Goal: Find specific page/section: Find specific page/section

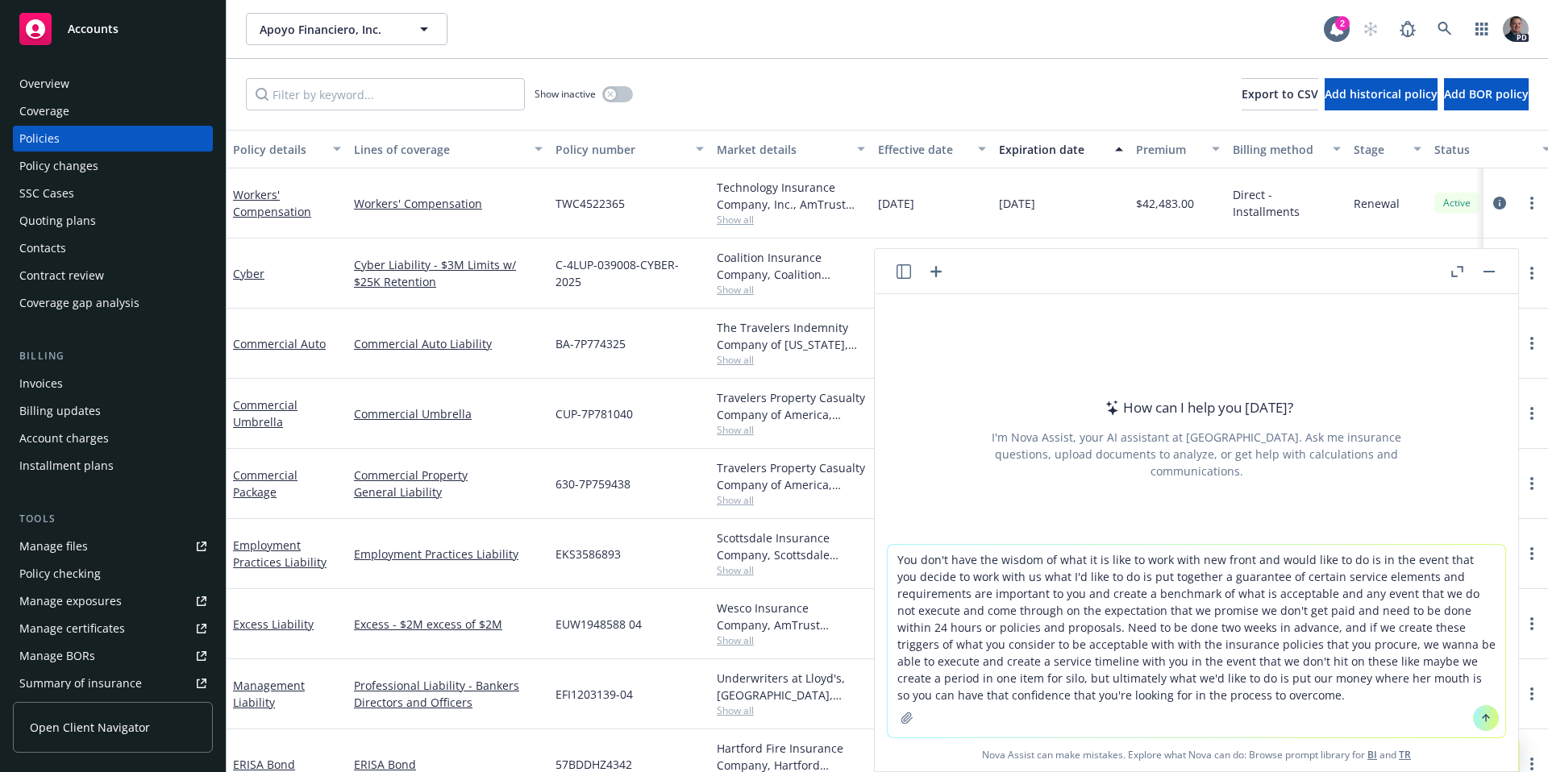
drag, startPoint x: 999, startPoint y: 581, endPoint x: 928, endPoint y: 566, distance: 72.6
click at [998, 581] on textarea "You don't have the wisdom of what it is like to work with new front and would l…" at bounding box center [1197, 641] width 618 height 193
click at [888, 561] on textarea "You don't have the wisdom of what it is like to work with new front and would l…" at bounding box center [1197, 641] width 618 height 193
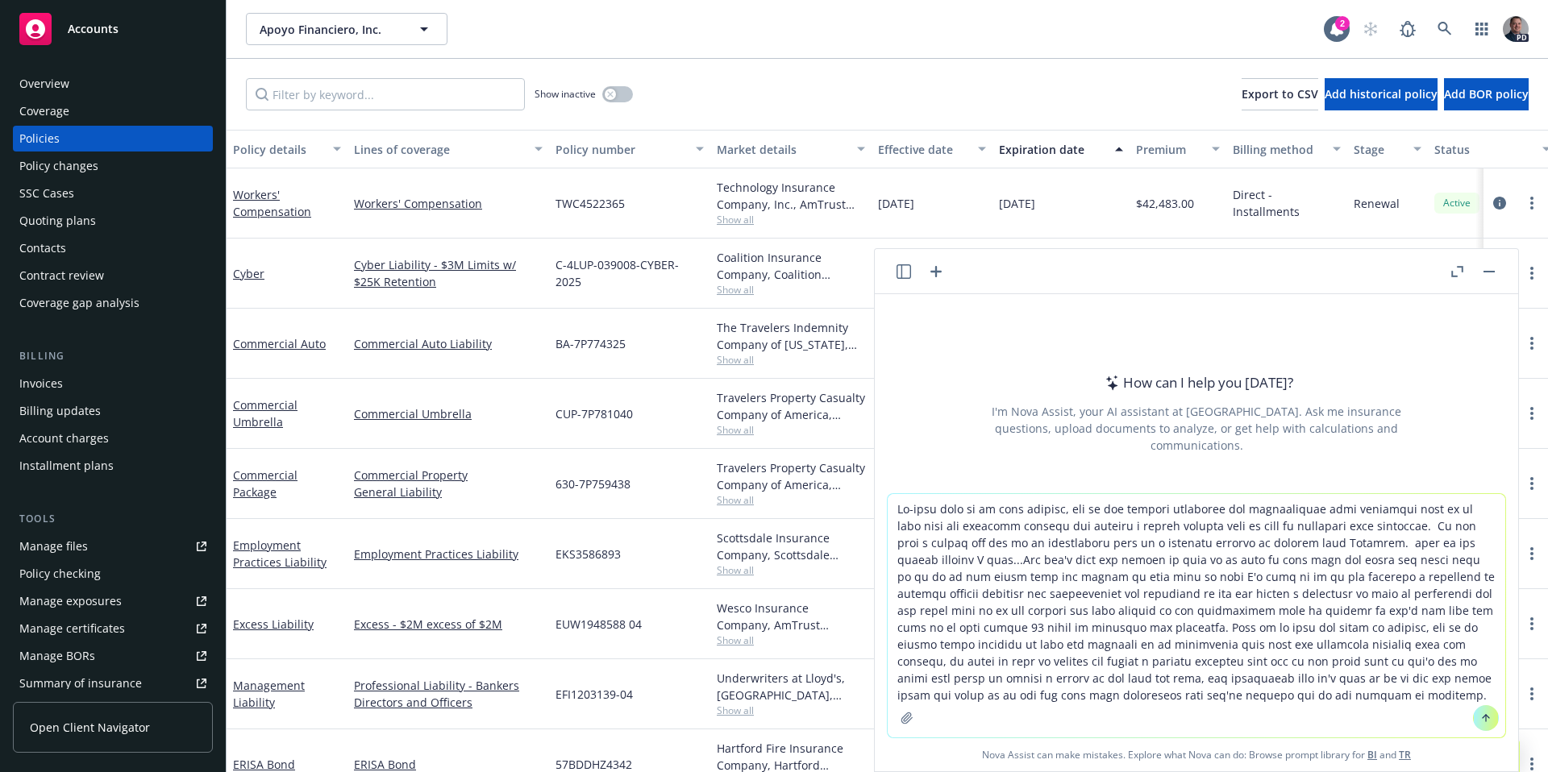
click at [1433, 539] on textarea at bounding box center [1197, 615] width 618 height 243
click at [1434, 549] on textarea at bounding box center [1197, 615] width 618 height 243
type textarea "Re-word this to be more concise, act as the leading marekting and reputational …"
click at [1480, 715] on icon at bounding box center [1485, 718] width 11 height 11
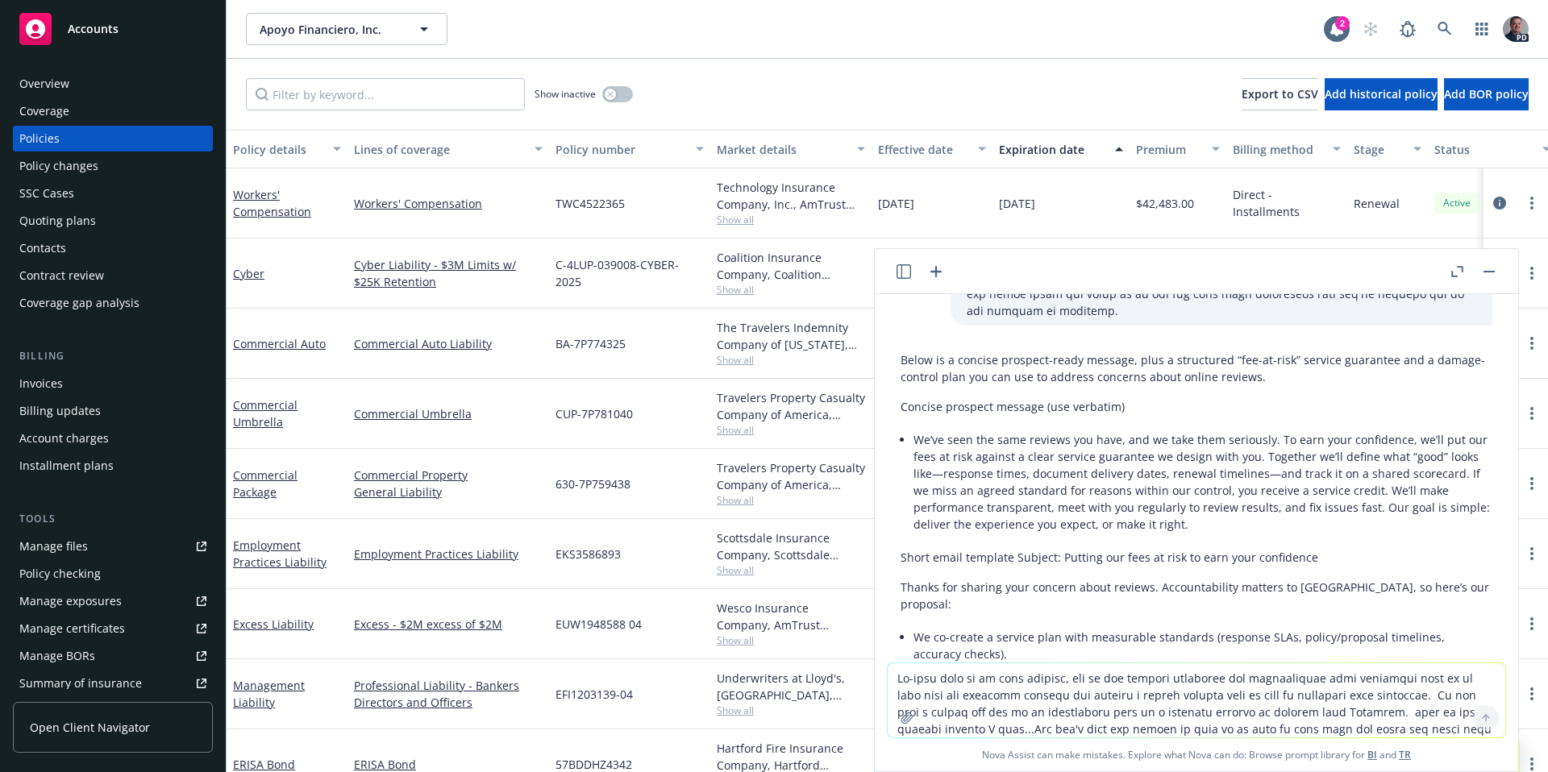
scroll to position [248, 0]
click at [1492, 279] on button "button" at bounding box center [1488, 271] width 19 height 19
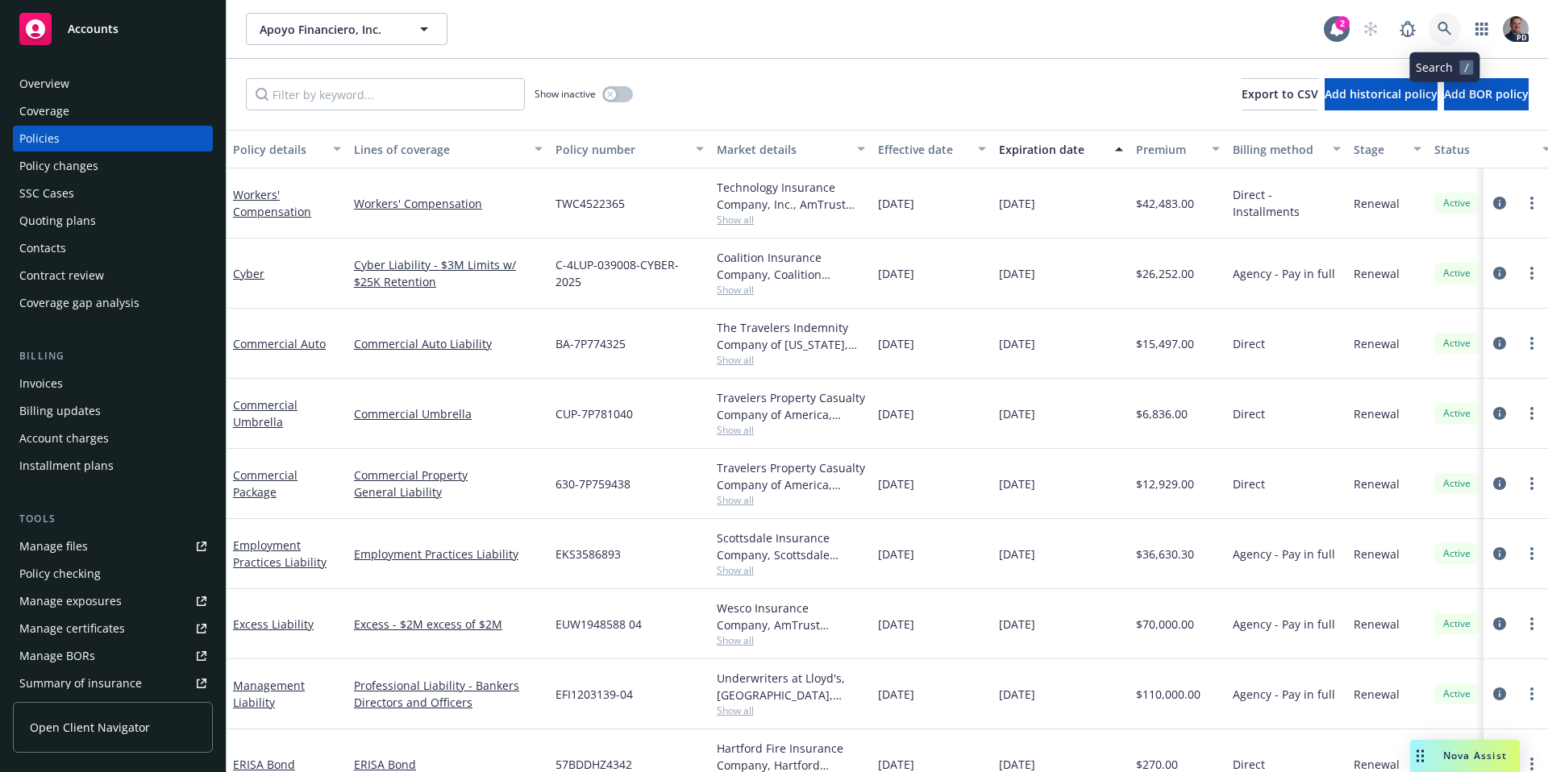
click at [1451, 34] on icon at bounding box center [1445, 29] width 15 height 15
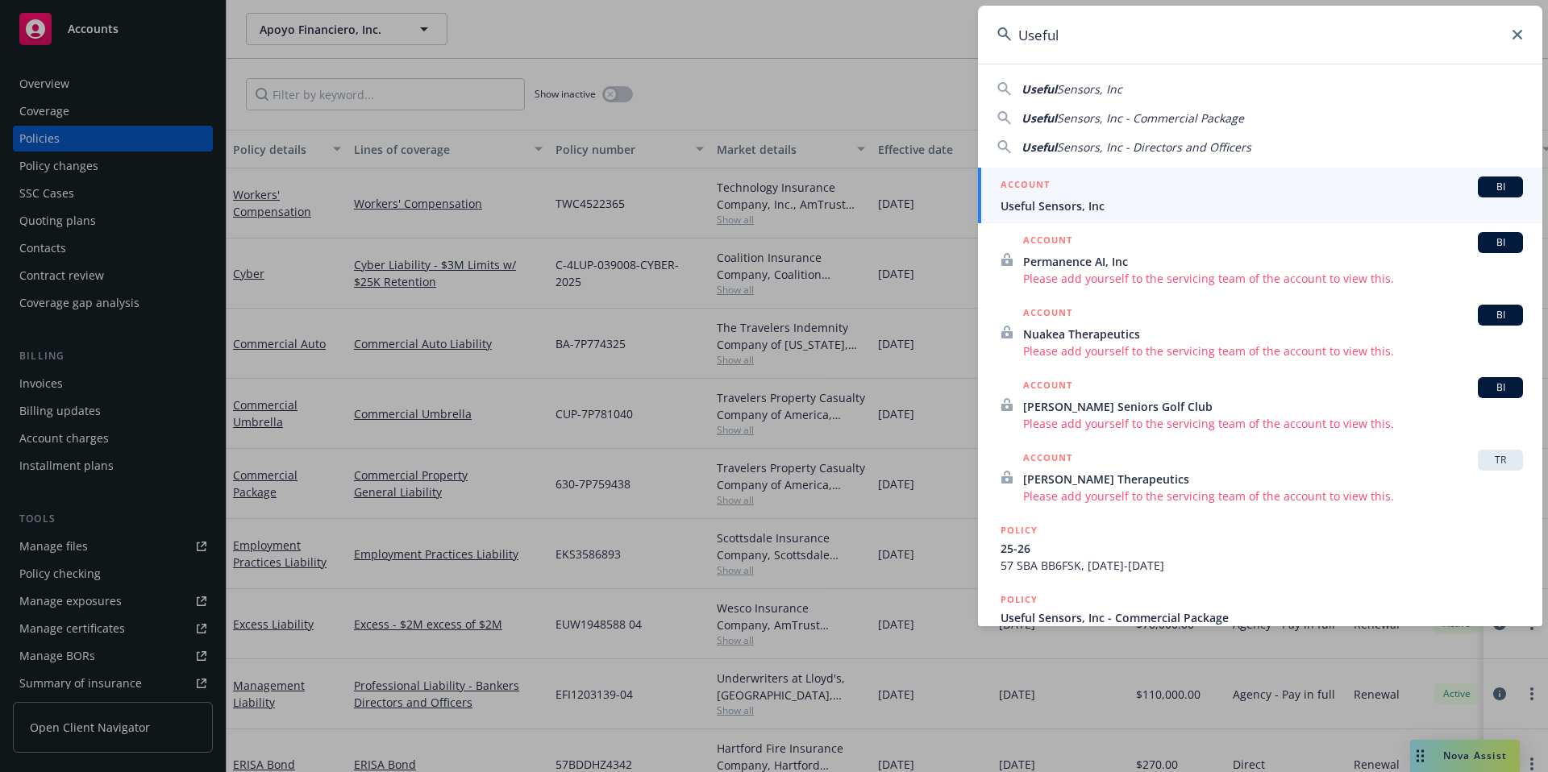
type input "Useful"
click at [1092, 202] on span "Useful Sensors, Inc" at bounding box center [1262, 206] width 522 height 17
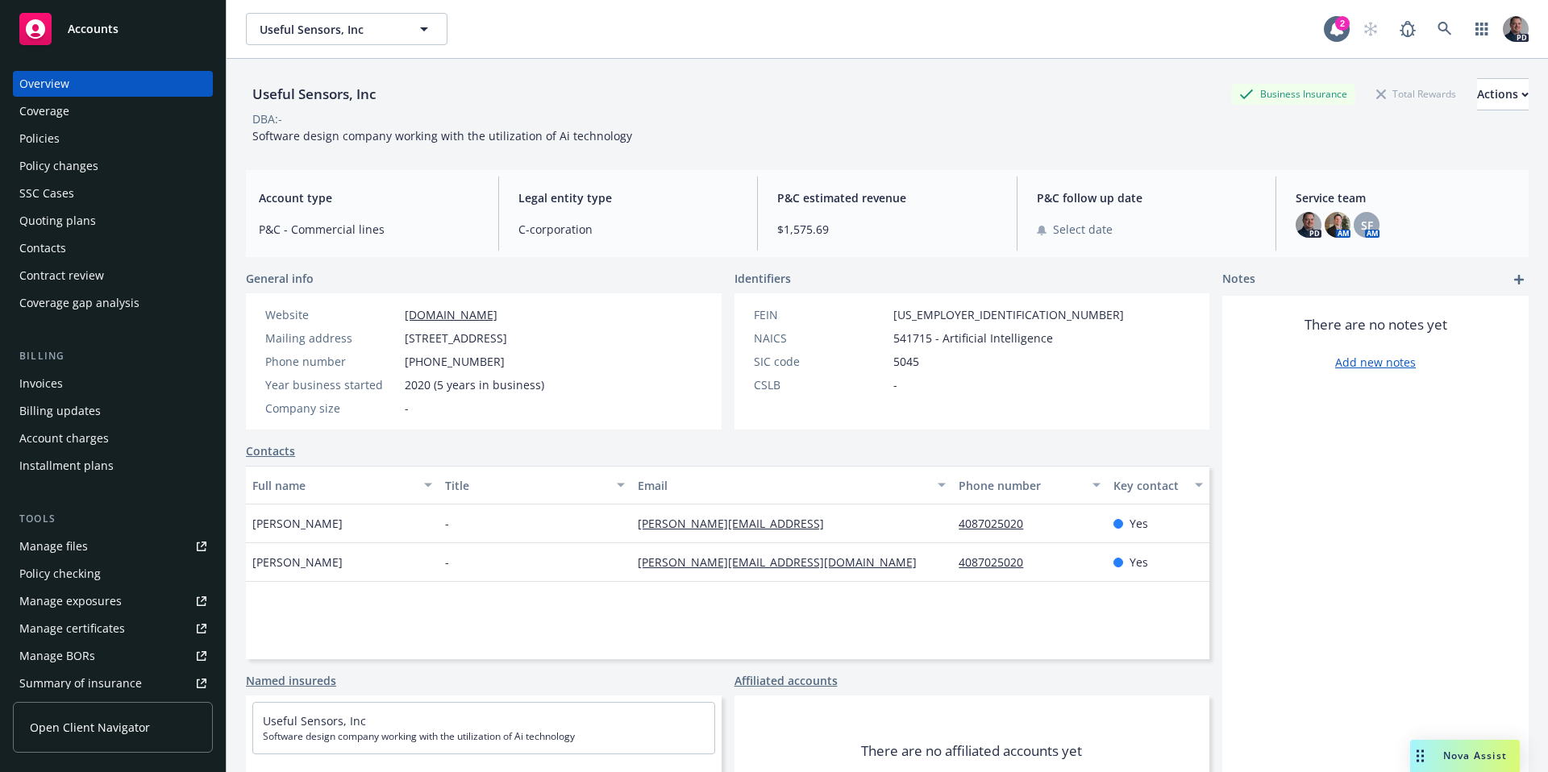
click at [44, 143] on div "Policies" at bounding box center [39, 139] width 40 height 26
